Goal: Information Seeking & Learning: Learn about a topic

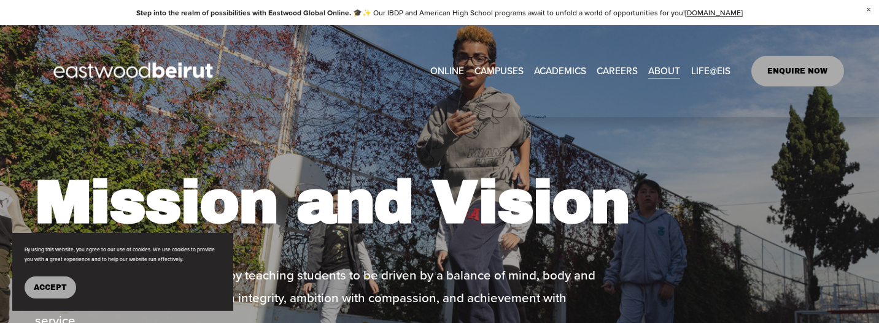
click at [0, 0] on span "About" at bounding box center [0, 0] width 0 height 0
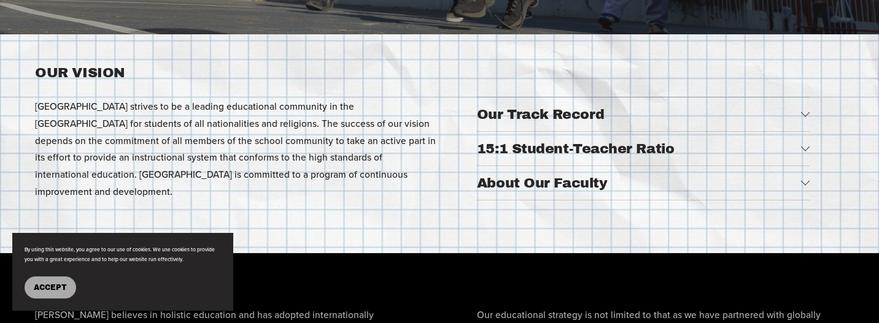
scroll to position [356, 0]
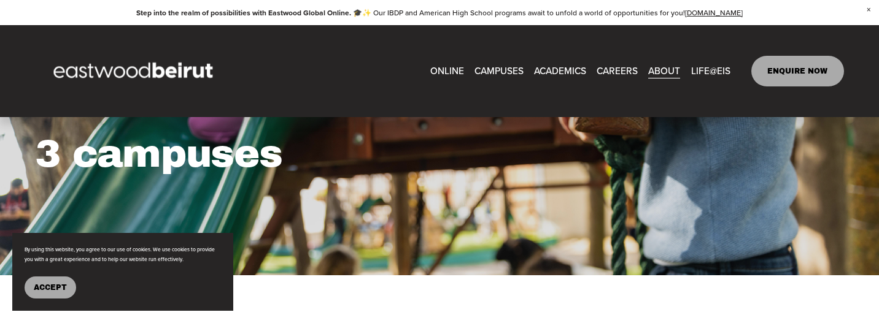
scroll to position [72, 0]
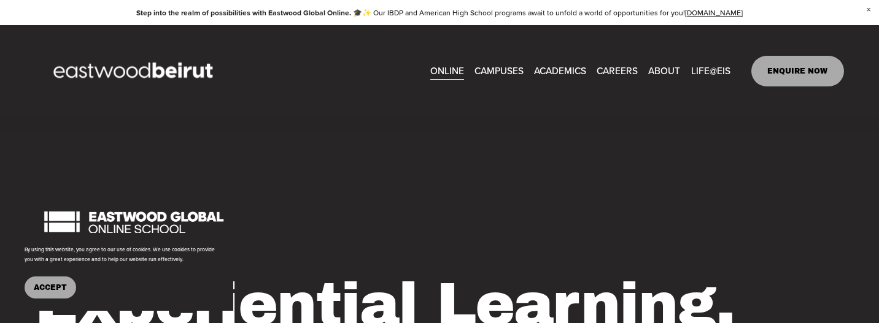
click at [0, 0] on span "About" at bounding box center [0, 0] width 0 height 0
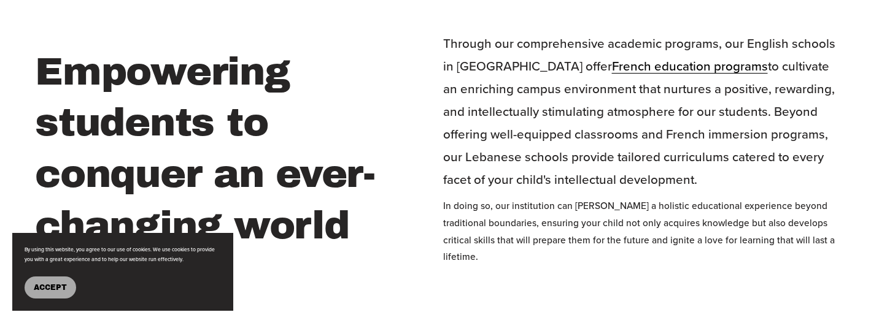
scroll to position [453, 0]
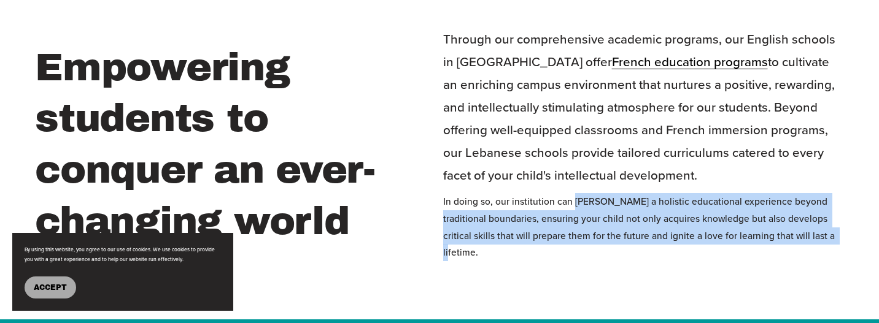
drag, startPoint x: 571, startPoint y: 209, endPoint x: 828, endPoint y: 252, distance: 260.7
click at [828, 252] on div "In doing so, our institution can [PERSON_NAME] a holistic educational experienc…" at bounding box center [643, 227] width 401 height 68
copy p "[PERSON_NAME] a holistic educational experience beyond traditional boundaries, …"
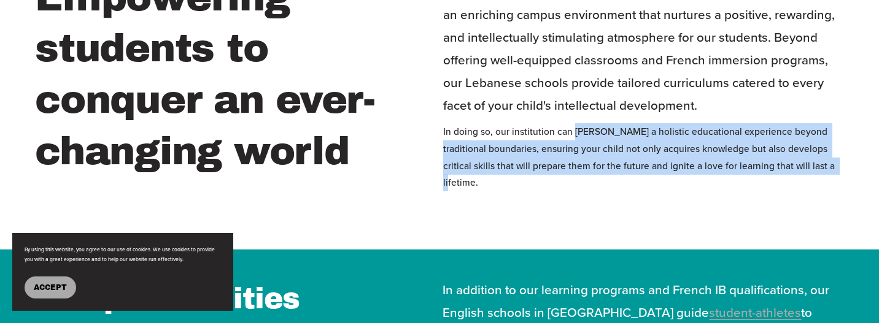
scroll to position [528, 0]
